Goal: Find specific page/section: Find specific page/section

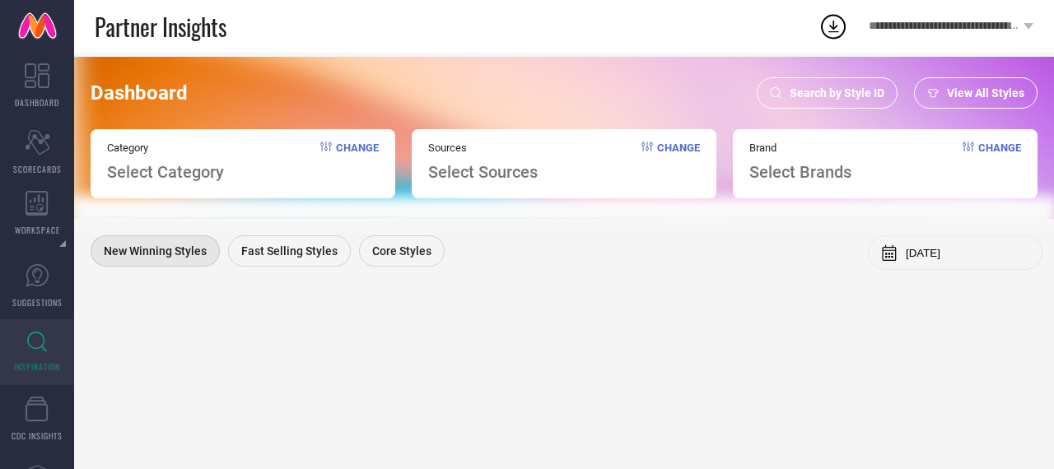
click at [840, 95] on span "Search by Style ID" at bounding box center [836, 92] width 95 height 13
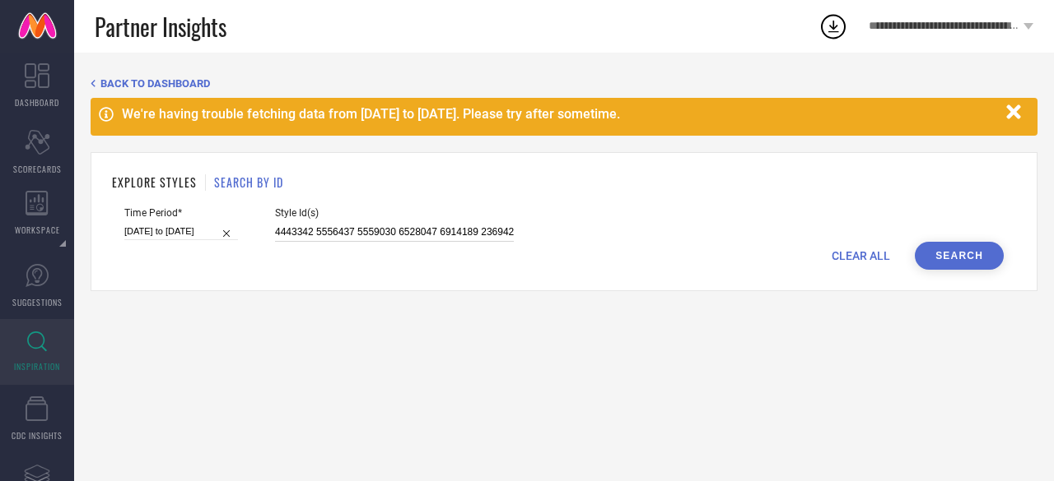
click at [379, 236] on input "4443342 5556437 5559030 6528047 6914189 2369428 7436864 7486542 8704525 9250531…" at bounding box center [394, 232] width 239 height 19
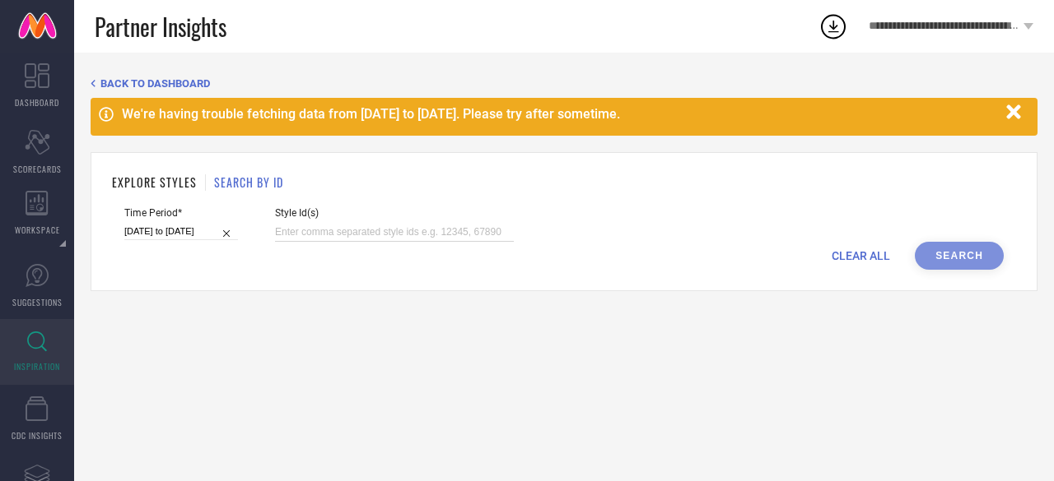
click at [334, 230] on input at bounding box center [394, 232] width 239 height 19
paste input "4370074 7445464 10190805 11005932 12464744 12550178 12639164 12648722 14643424 …"
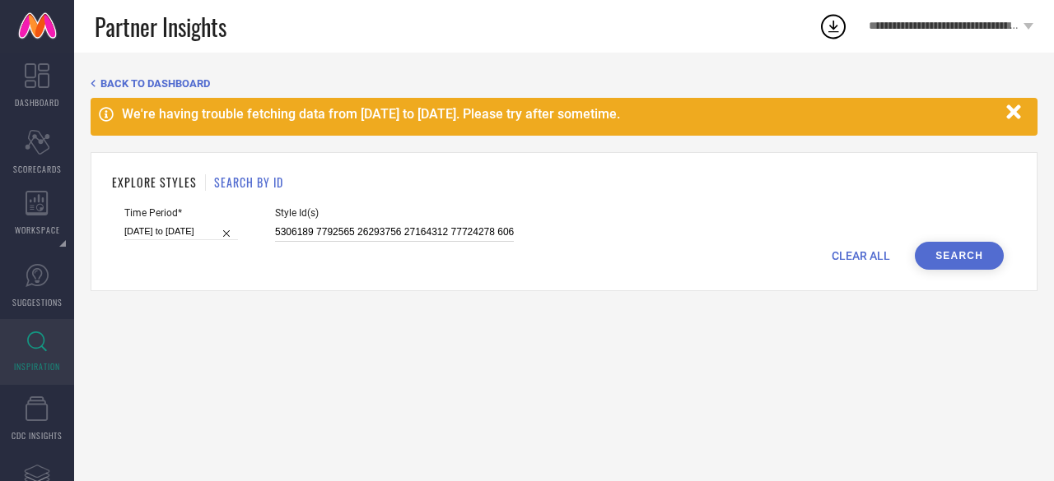
scroll to position [0, 11087]
type input "4370074 7445464 10190805 11005932 12464744 12550178 12639164 12648722 14643424 …"
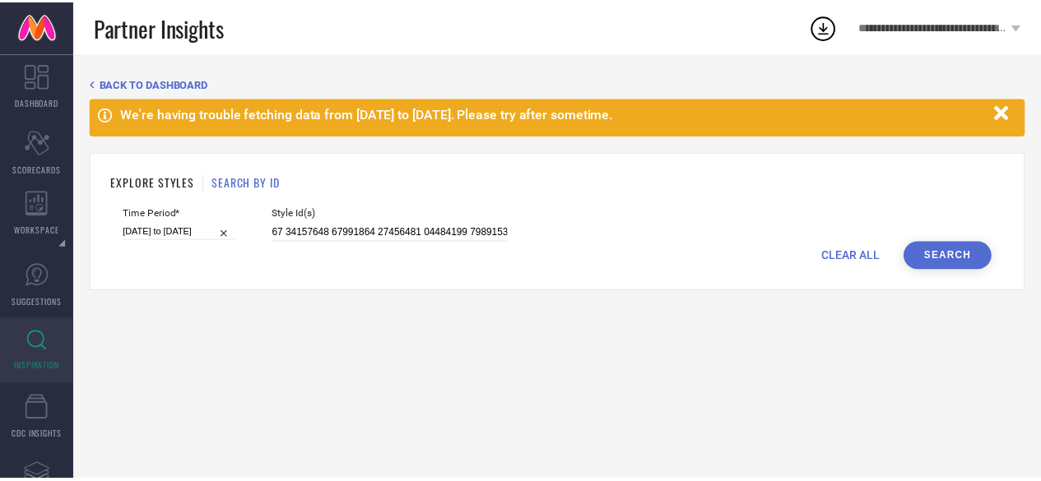
scroll to position [0, 0]
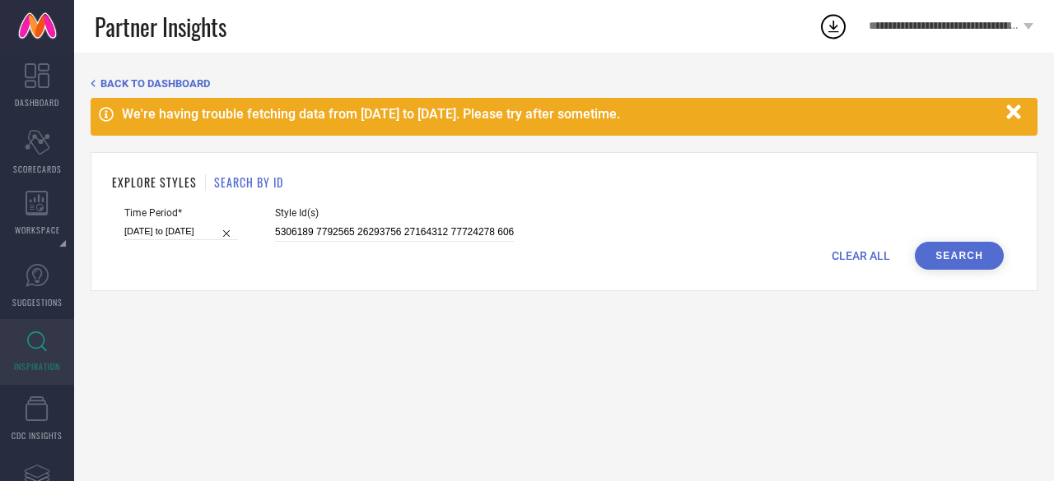
click at [951, 253] on button "Search" at bounding box center [958, 256] width 89 height 28
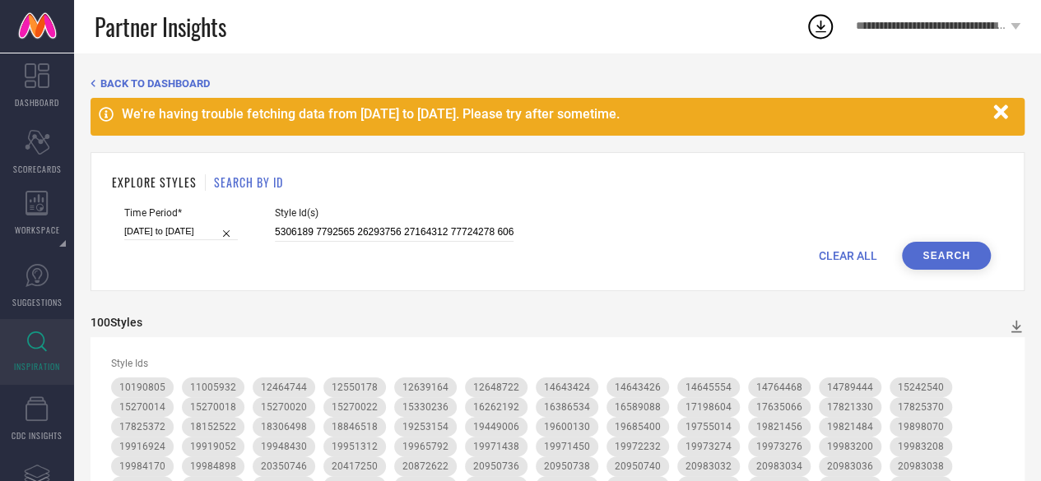
click at [998, 106] on icon "button" at bounding box center [1001, 112] width 21 height 21
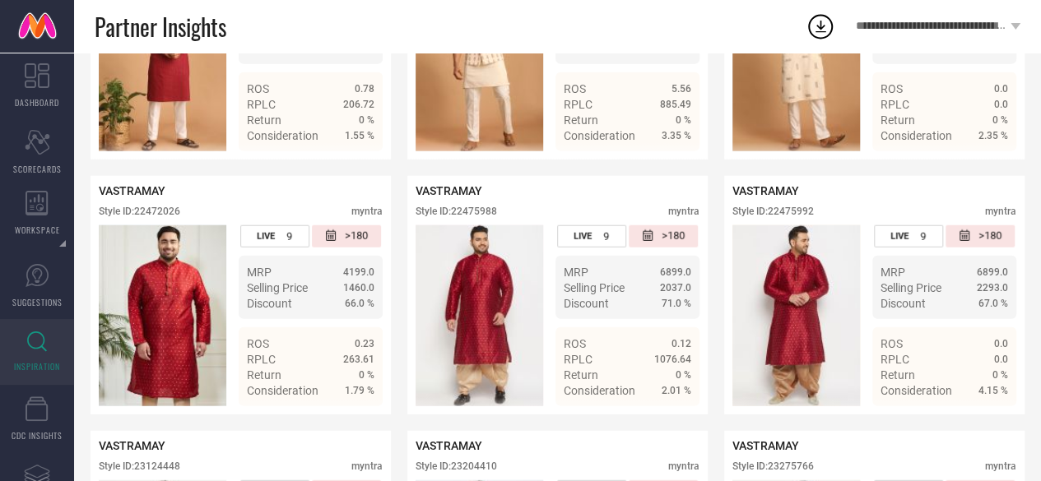
scroll to position [8240, 0]
